Goal: Entertainment & Leisure: Consume media (video, audio)

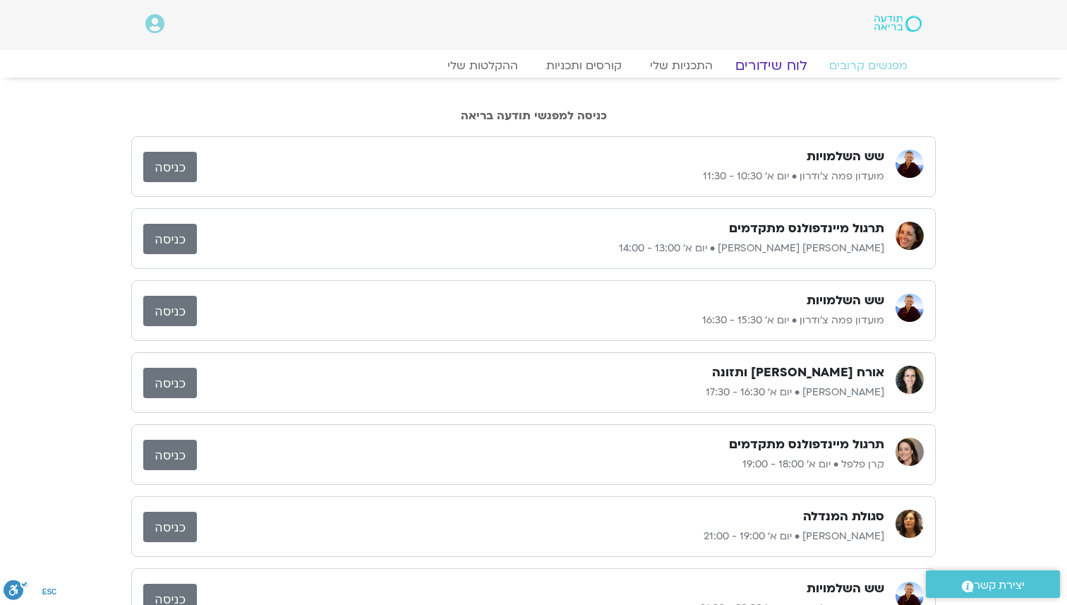
click at [782, 64] on link "לוח שידורים" at bounding box center [771, 65] width 106 height 17
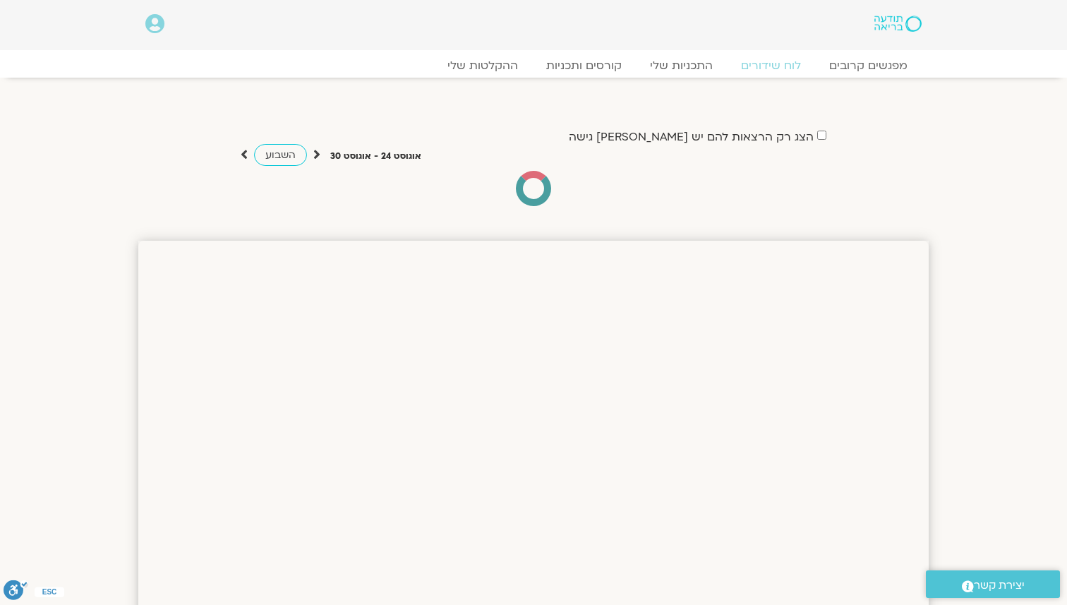
click at [522, 191] on div at bounding box center [533, 188] width 35 height 35
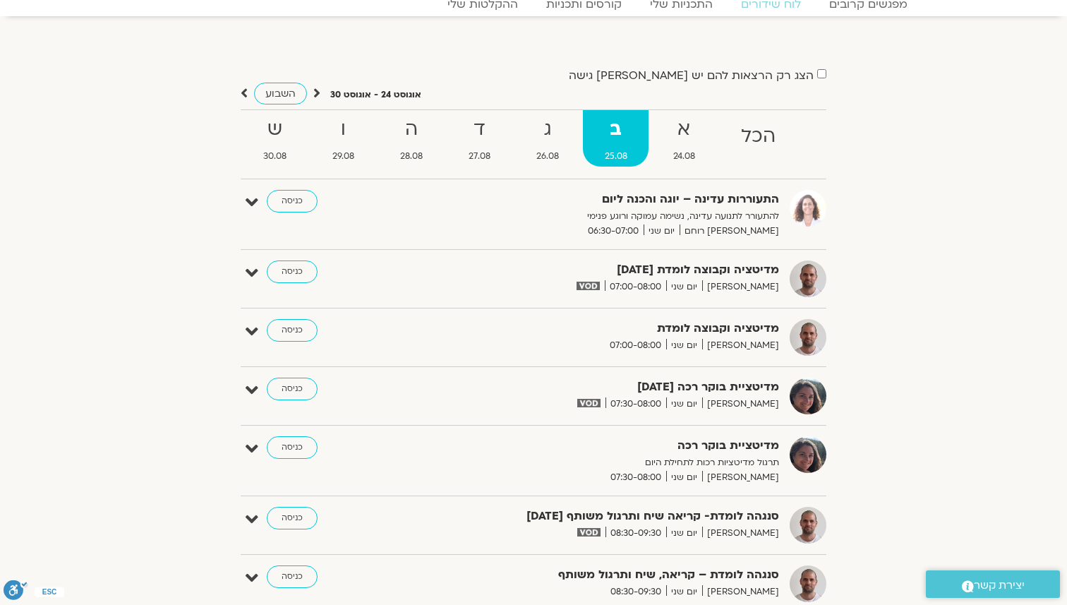
scroll to position [84, 0]
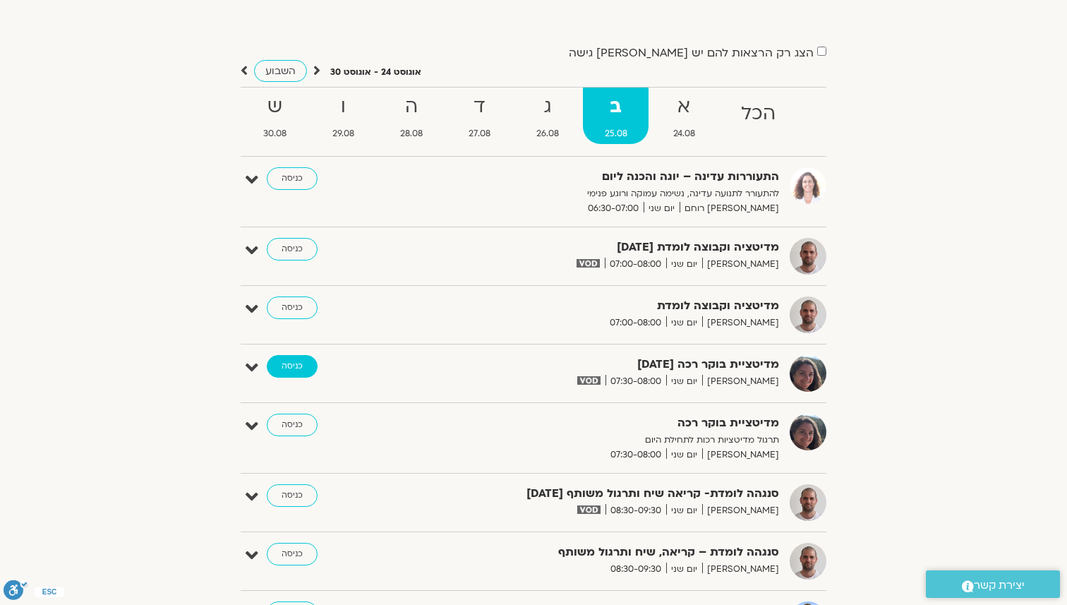
click at [305, 366] on link "כניסה" at bounding box center [292, 366] width 51 height 23
